Goal: Check status: Check status

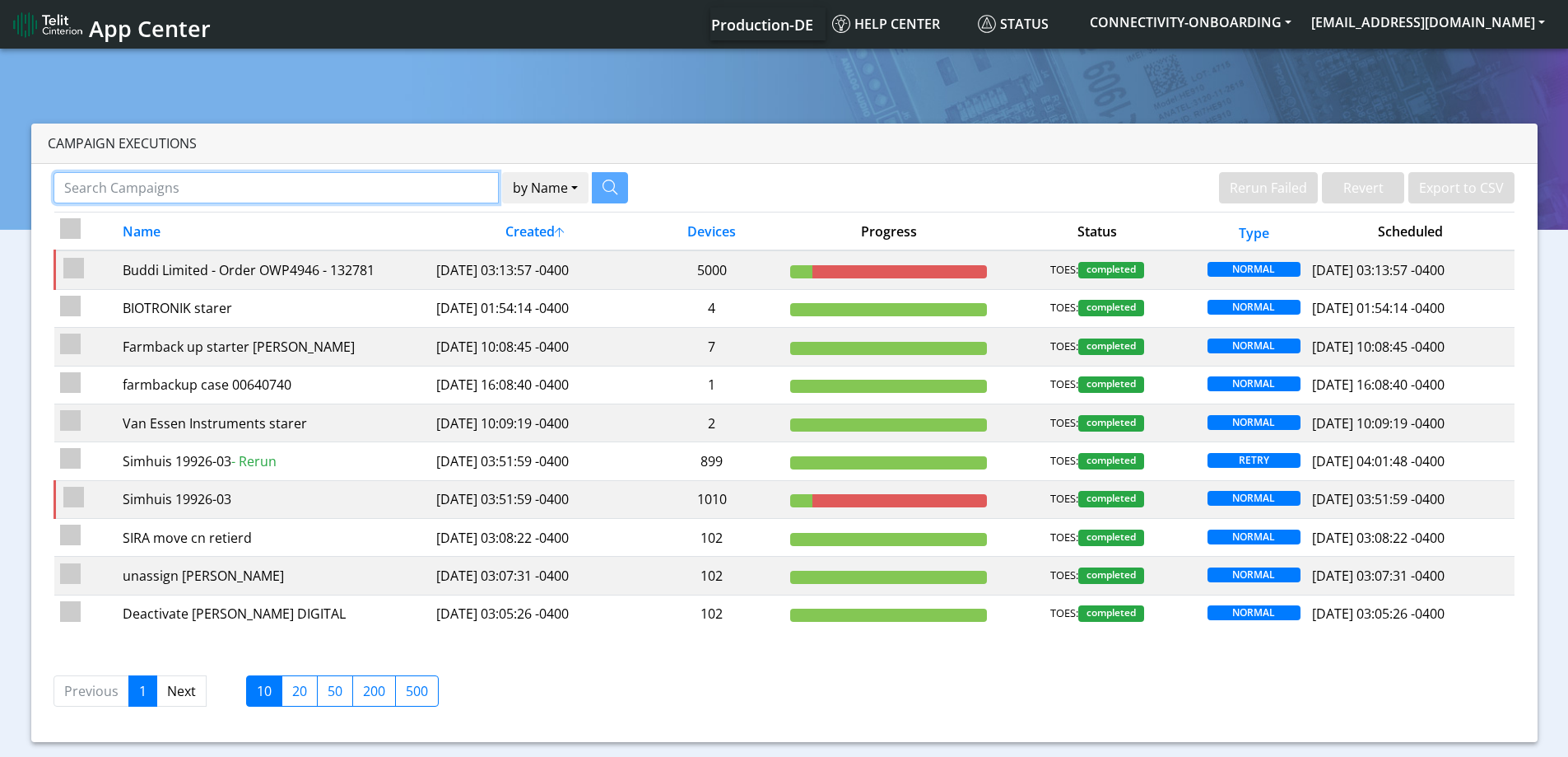
click at [349, 181] on input "Search Campaigns" at bounding box center [276, 188] width 445 height 31
paste input "89358152000000894768"
type input "89358152000000894768"
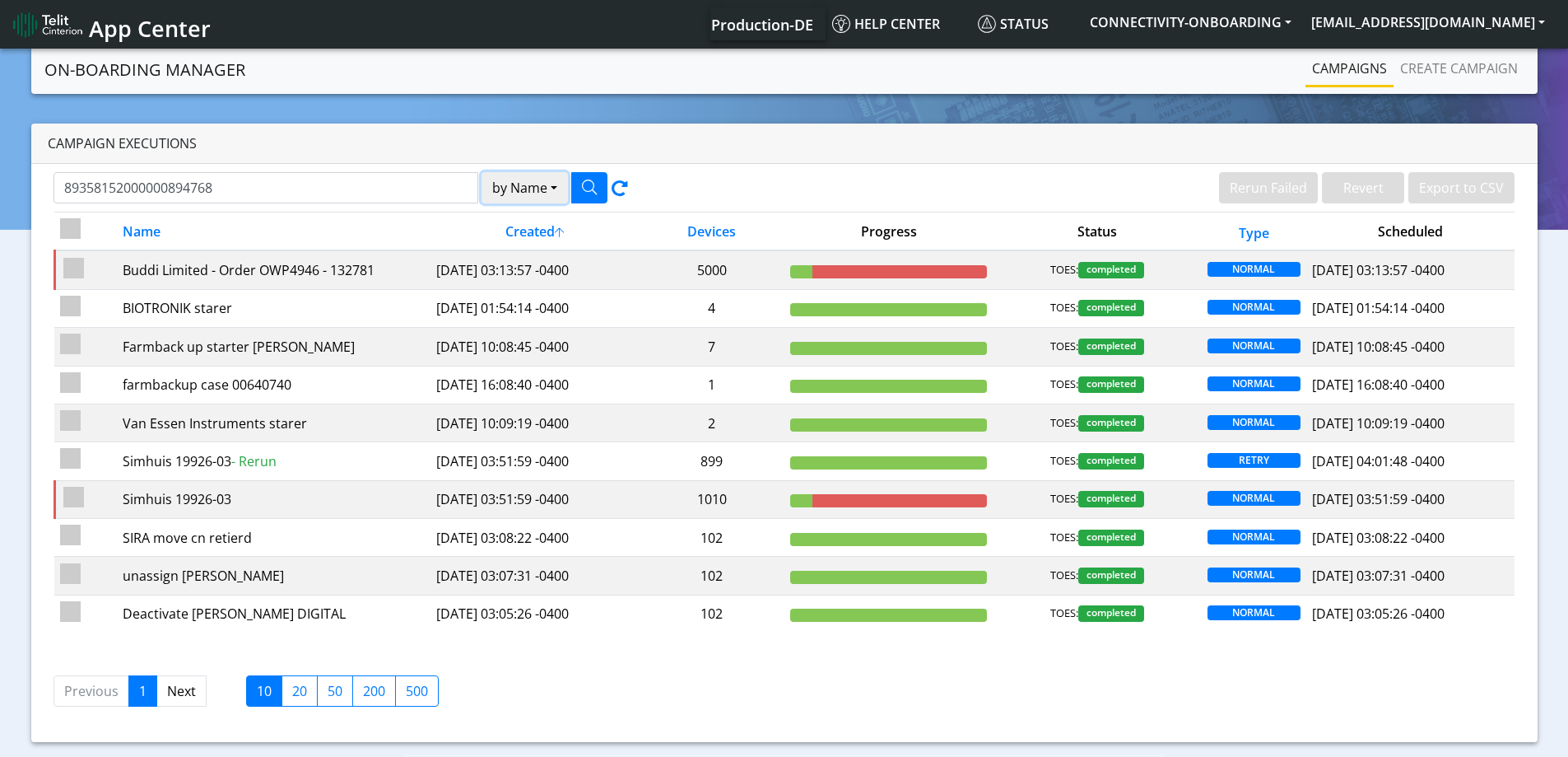
click at [544, 191] on button "by Name" at bounding box center [524, 188] width 87 height 31
click at [524, 252] on button "Device" at bounding box center [547, 252] width 130 height 26
click at [583, 178] on button "button" at bounding box center [589, 188] width 36 height 31
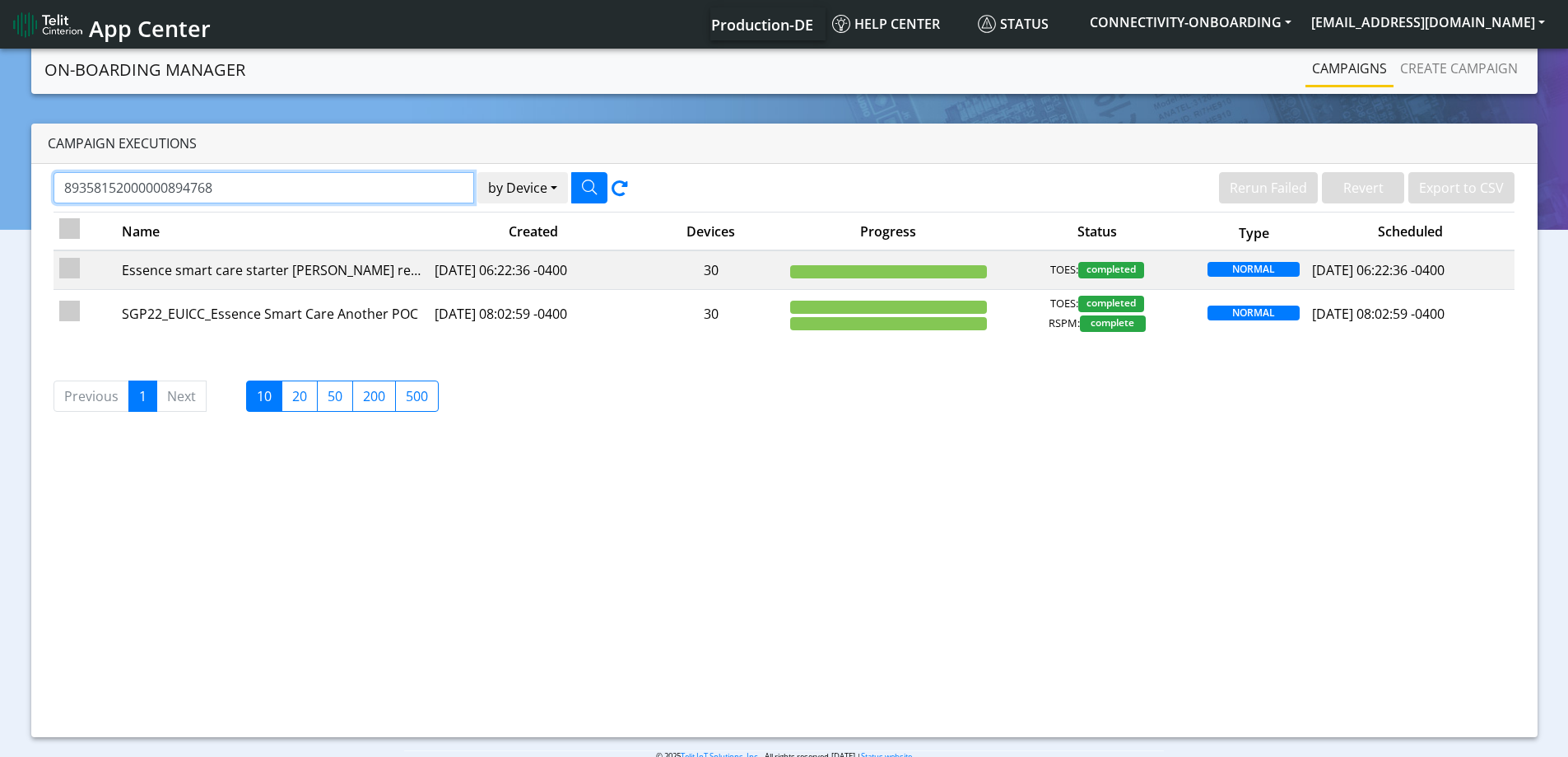
click at [327, 185] on input "89358152000000894768" at bounding box center [264, 188] width 420 height 31
paste input "586"
type input "89358152000000894586"
click at [477, 172] on button "by Device" at bounding box center [523, 188] width 91 height 31
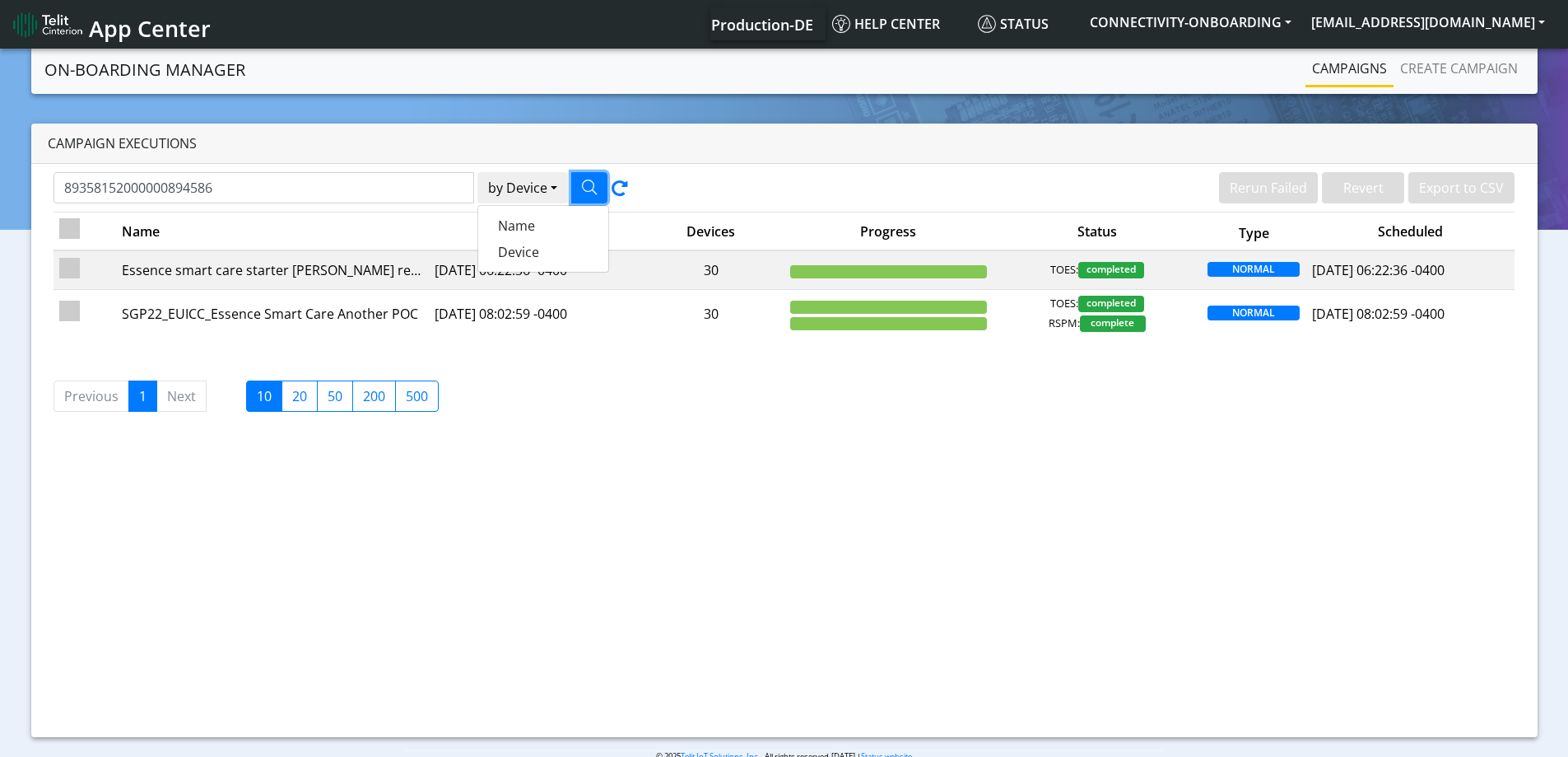
click at [583, 180] on icon "button" at bounding box center [589, 187] width 15 height 15
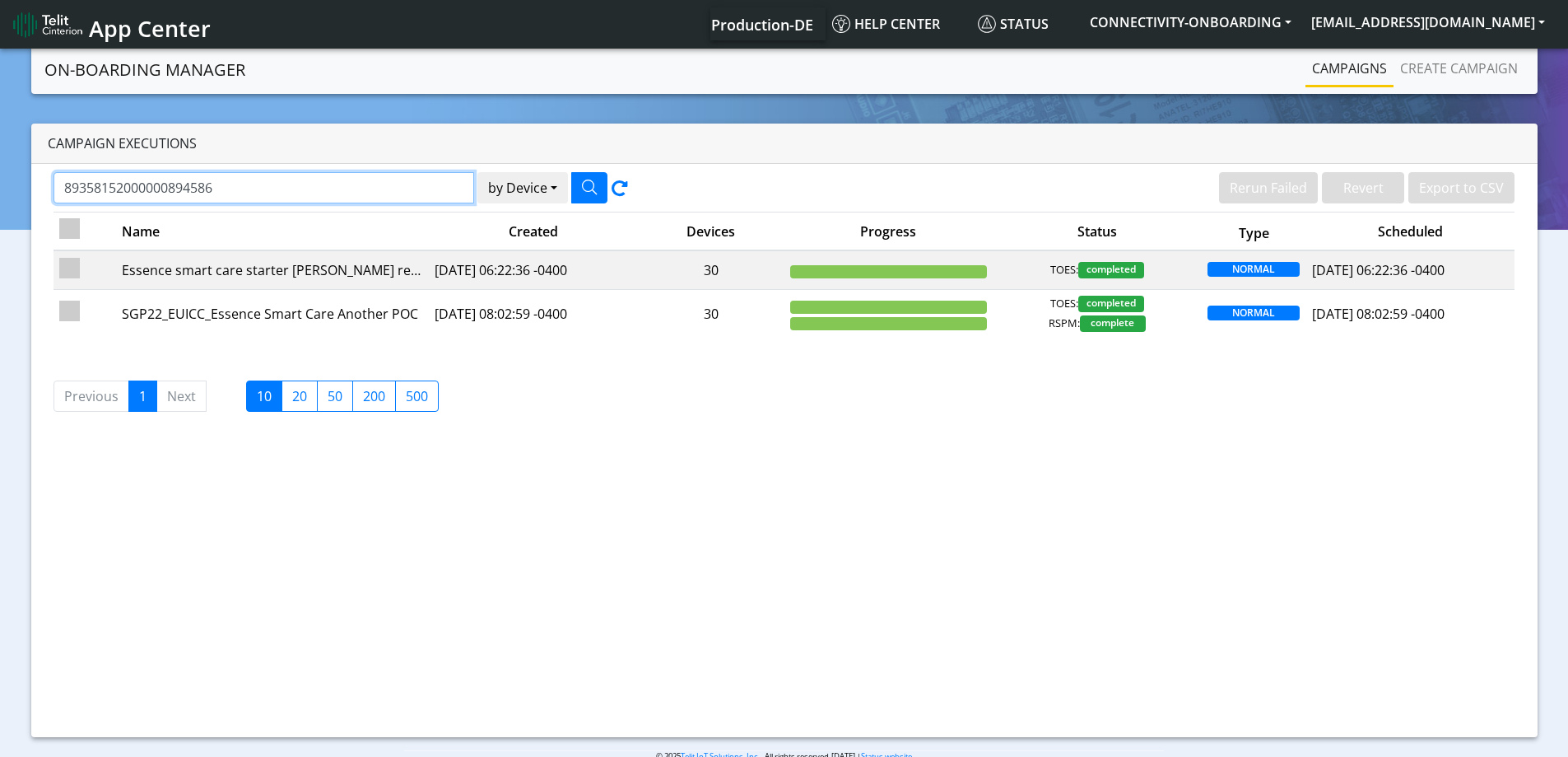
click at [334, 190] on input "89358152000000894586" at bounding box center [264, 188] width 420 height 31
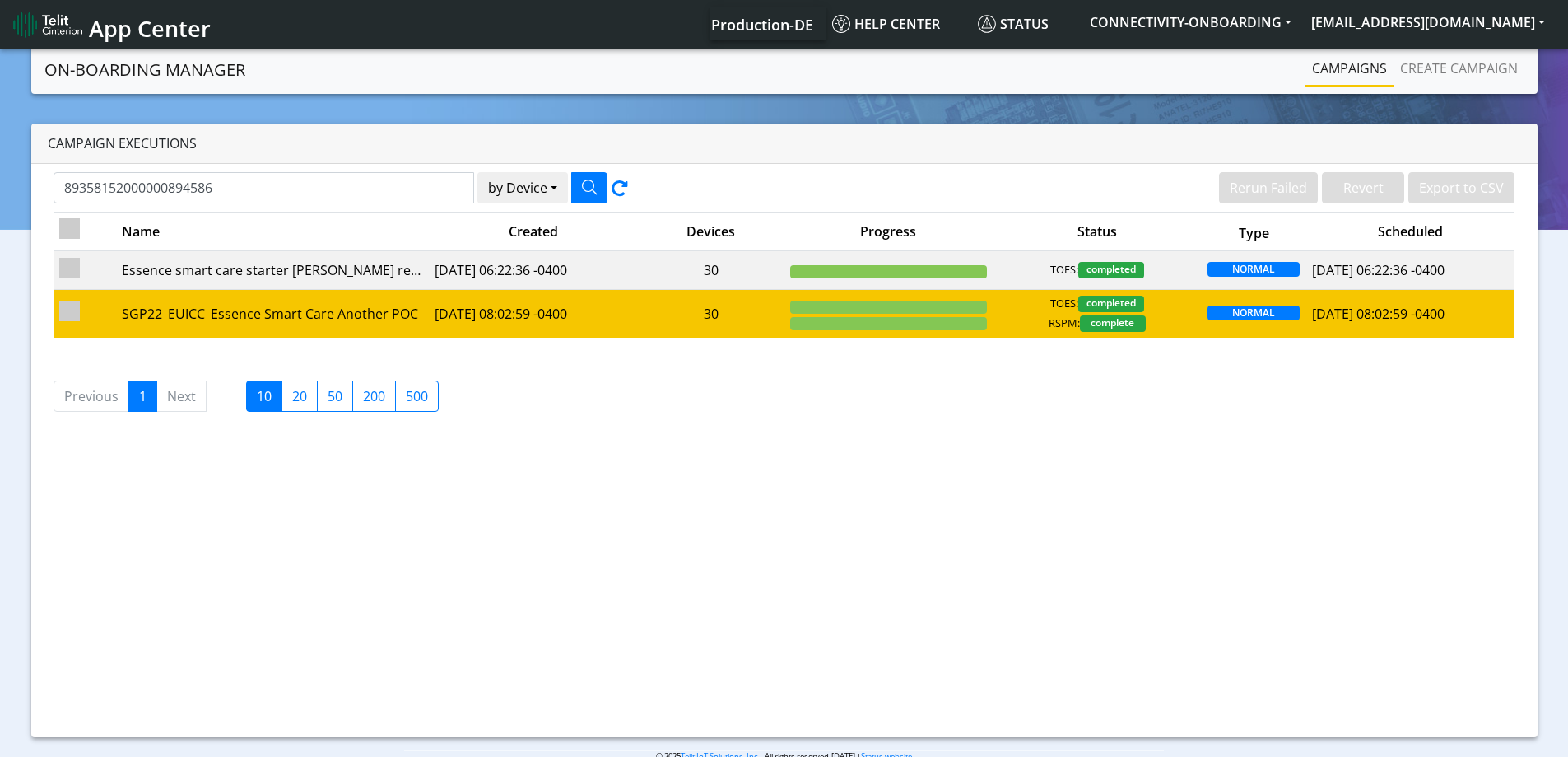
click at [673, 312] on td "30" at bounding box center [711, 313] width 147 height 49
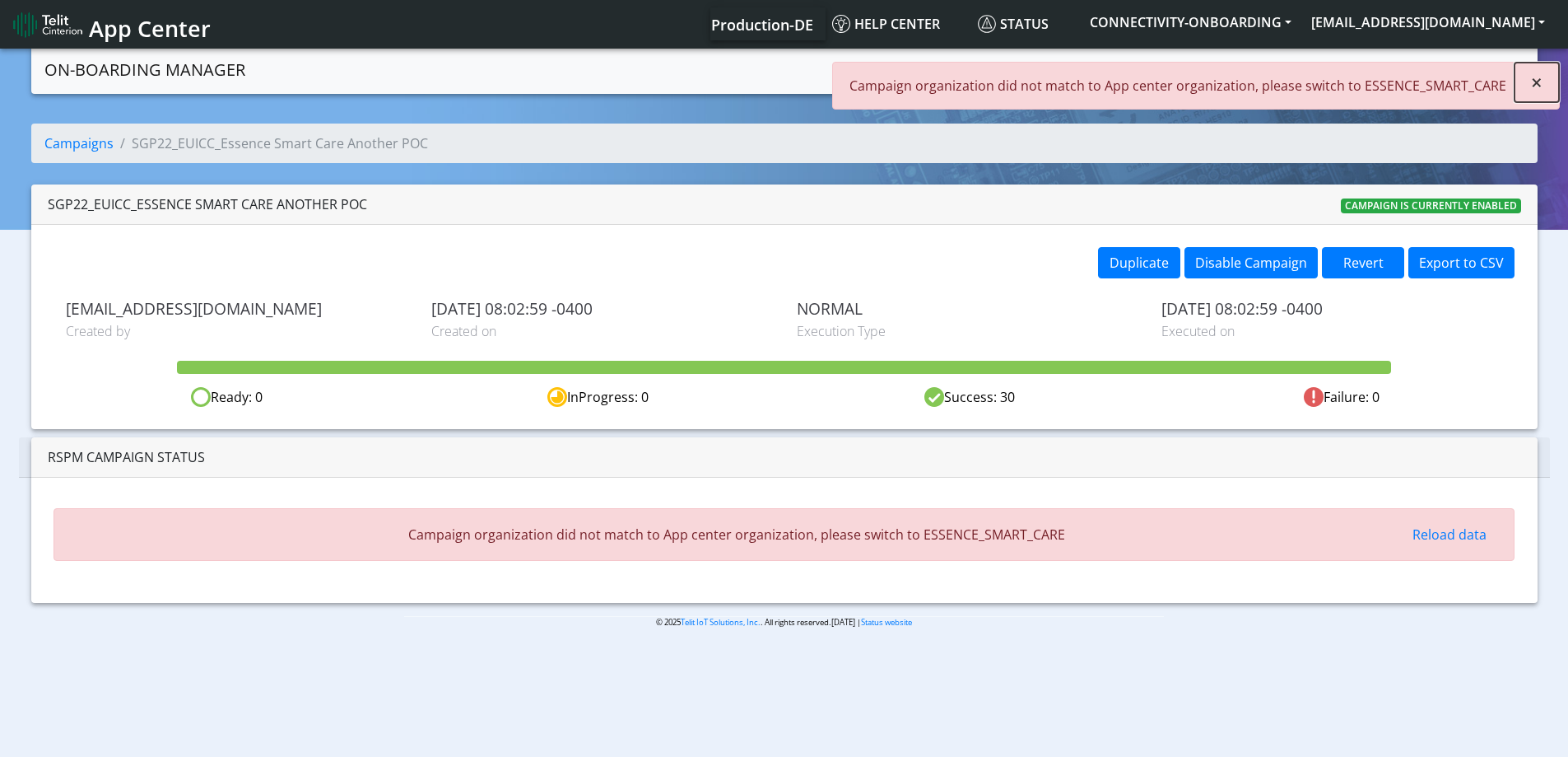
click at [1532, 72] on span "×" at bounding box center [1537, 82] width 12 height 27
